Goal: Obtain resource: Download file/media

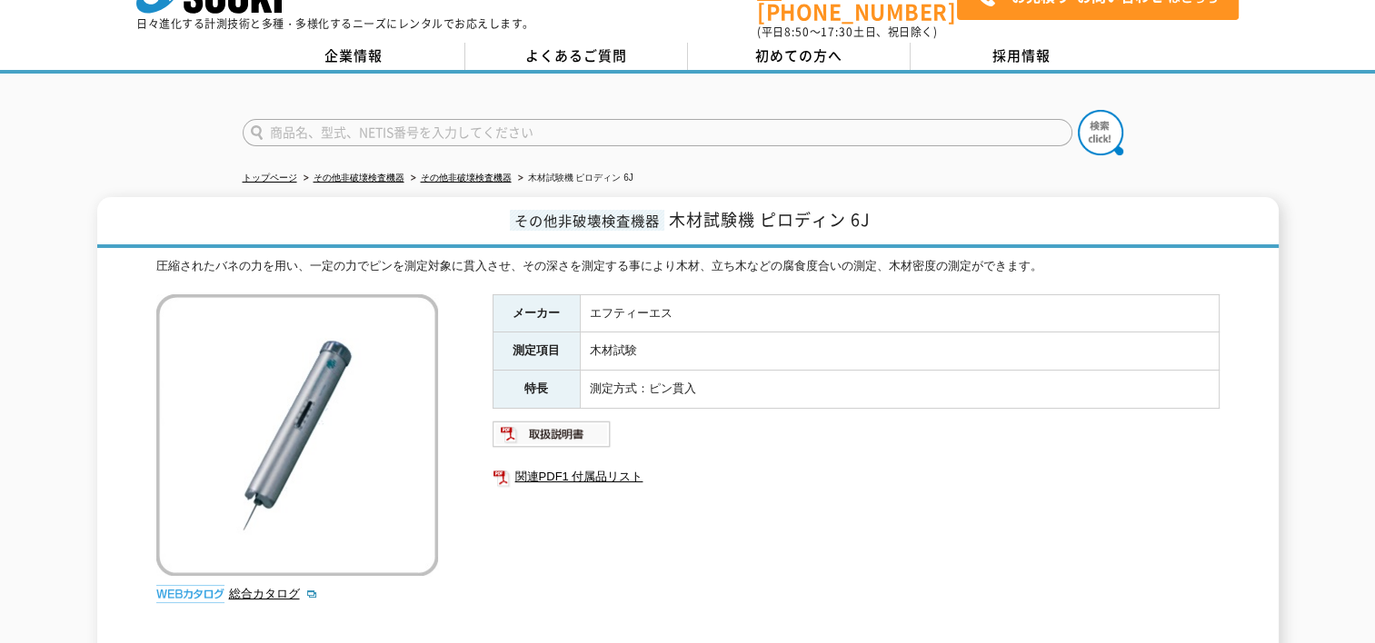
scroll to position [273, 0]
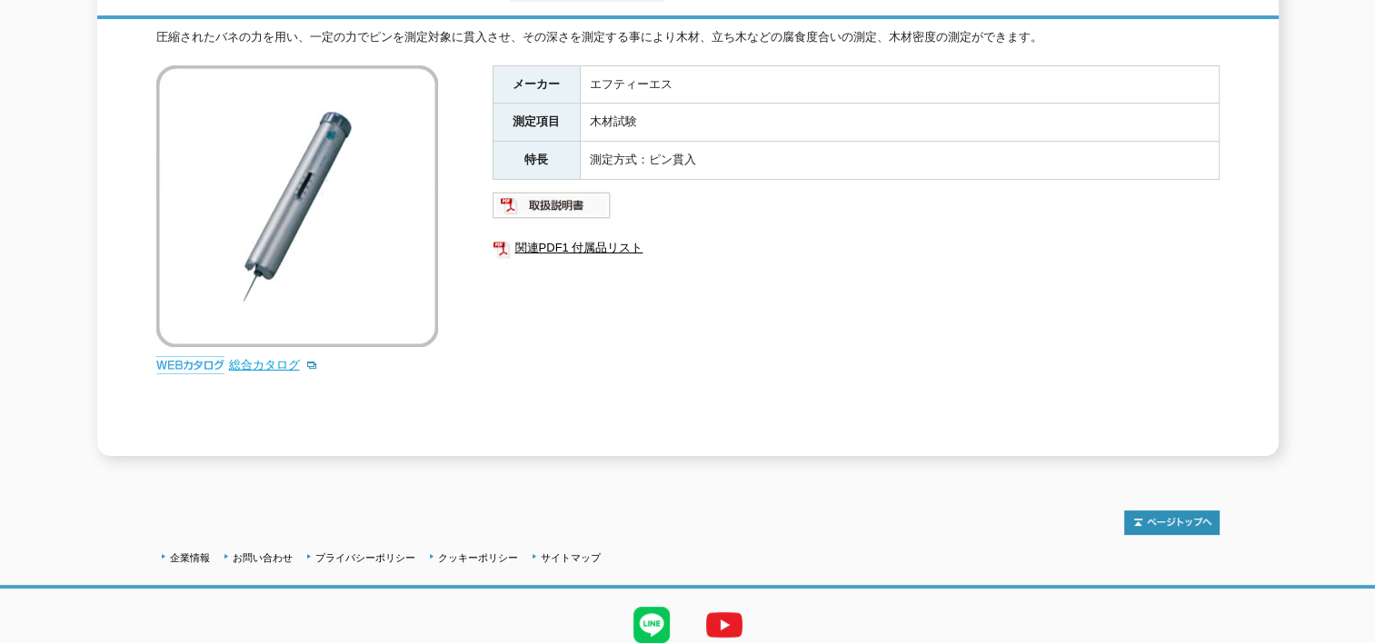
click at [267, 358] on link "総合カタログ" at bounding box center [273, 365] width 89 height 14
click at [572, 236] on link "関連PDF1 付属品リスト" at bounding box center [856, 248] width 727 height 24
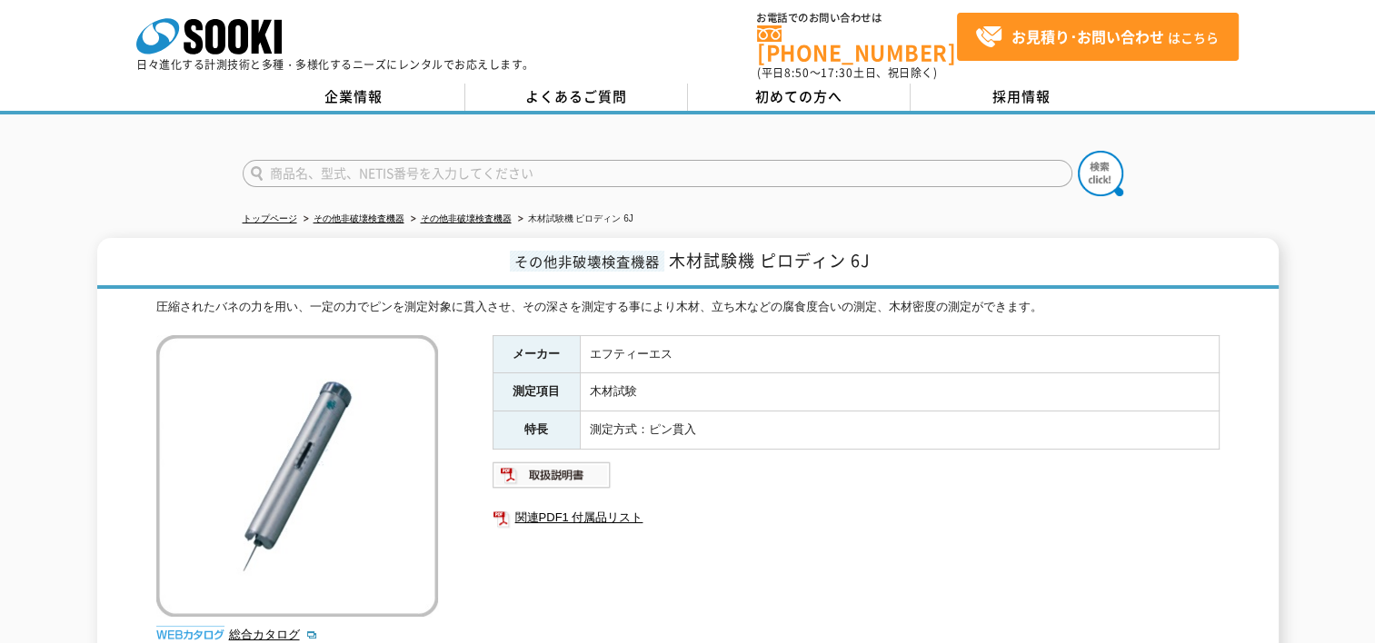
scroll to position [0, 0]
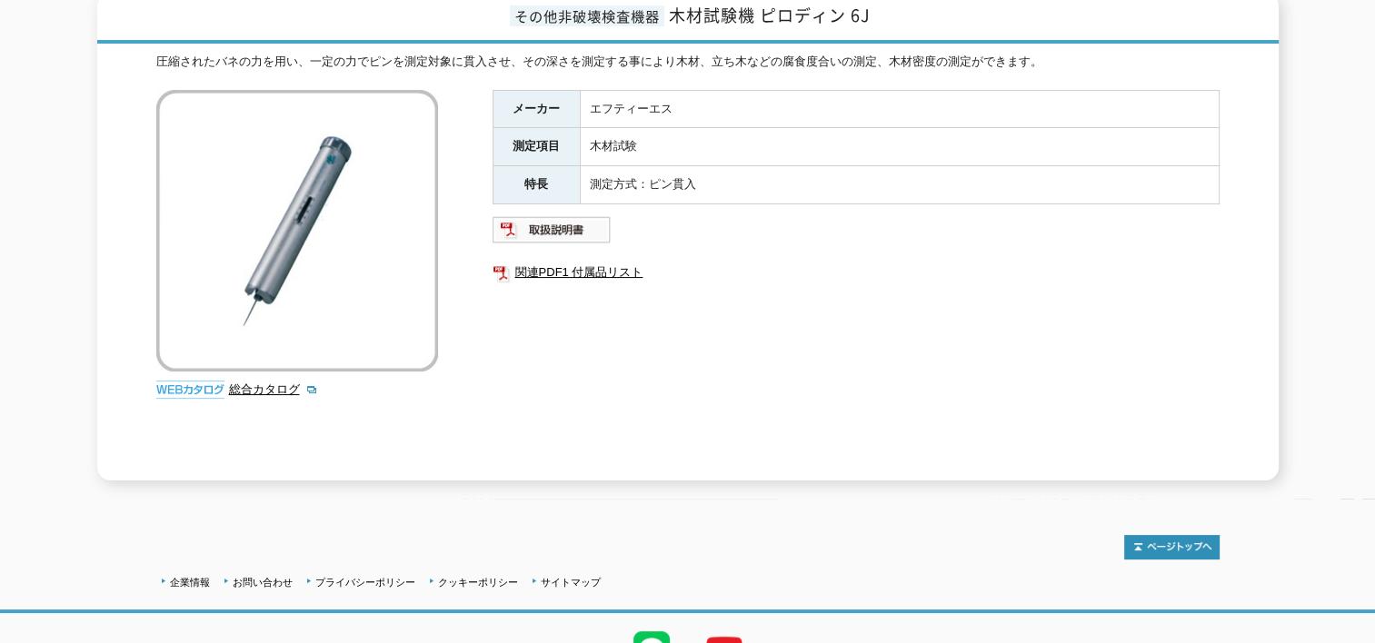
scroll to position [273, 0]
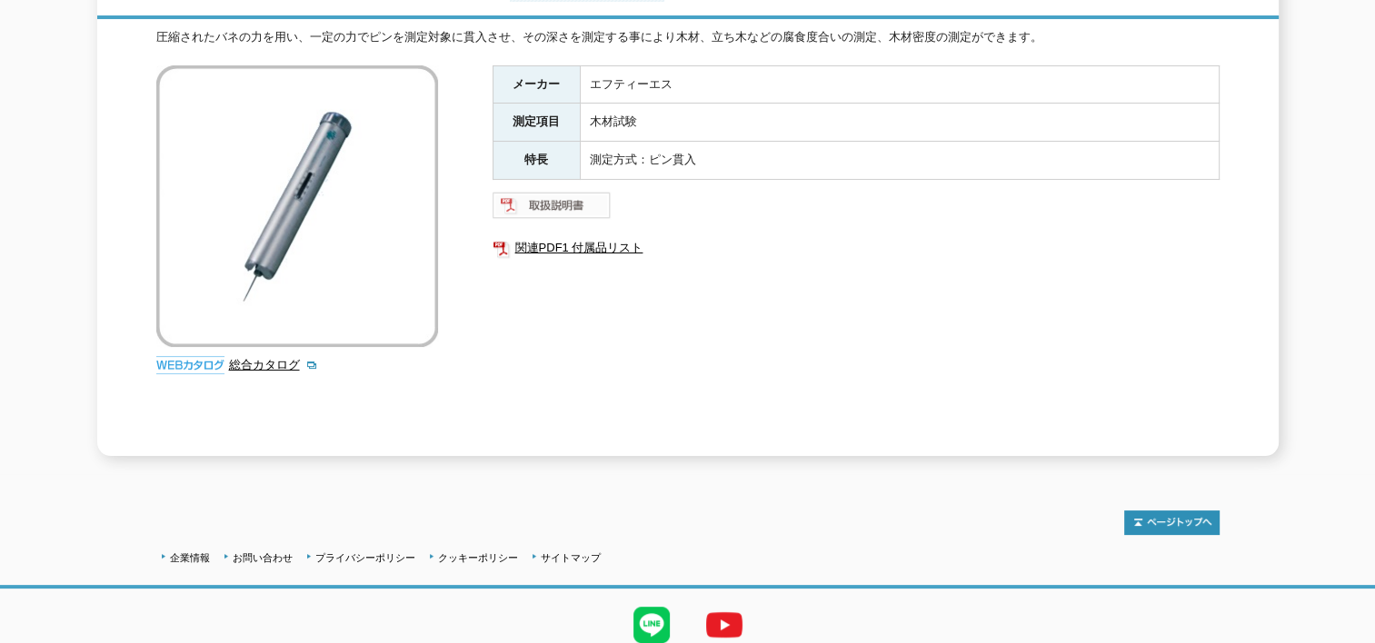
click at [576, 193] on img at bounding box center [552, 205] width 119 height 29
